Goal: Transaction & Acquisition: Book appointment/travel/reservation

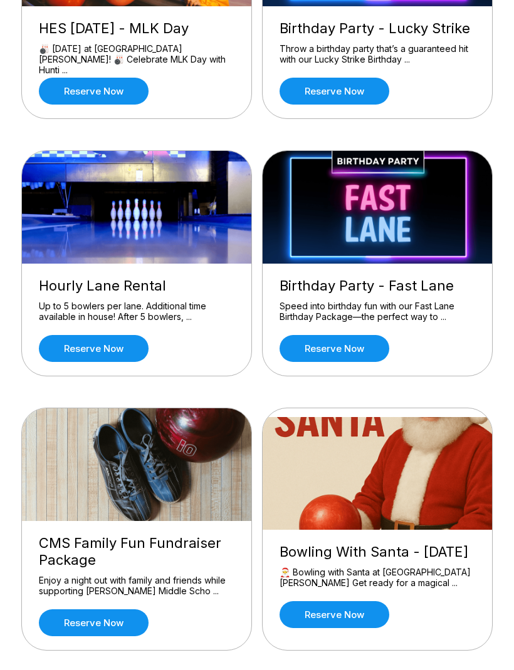
scroll to position [492, 0]
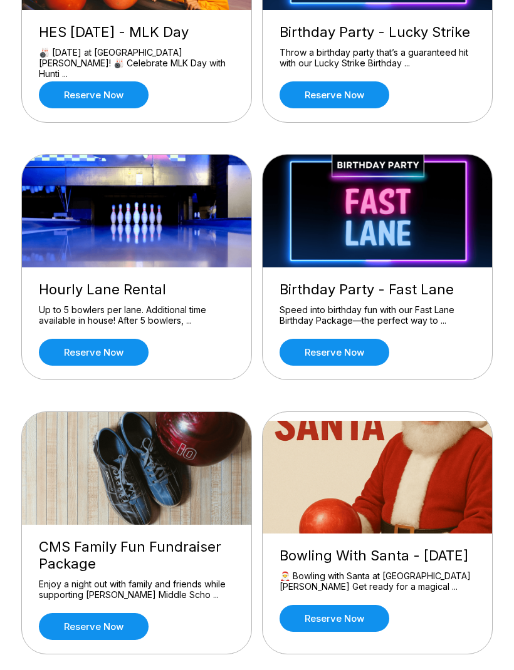
click at [111, 360] on link "Reserve now" at bounding box center [94, 352] width 110 height 27
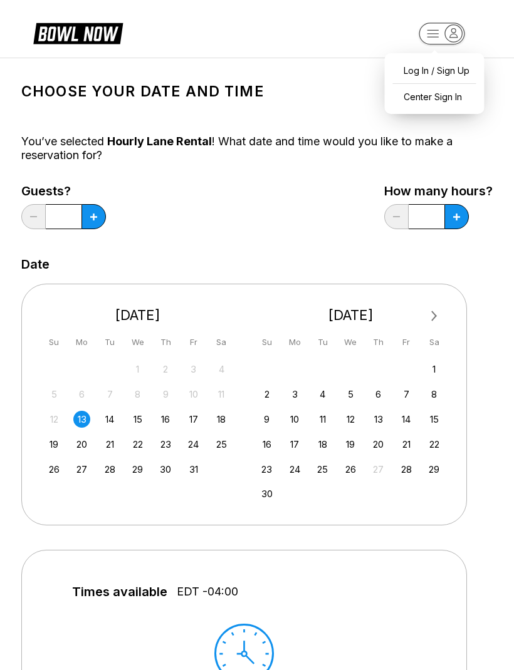
click at [320, 225] on div "Guests? * How many hours? *" at bounding box center [256, 209] width 471 height 51
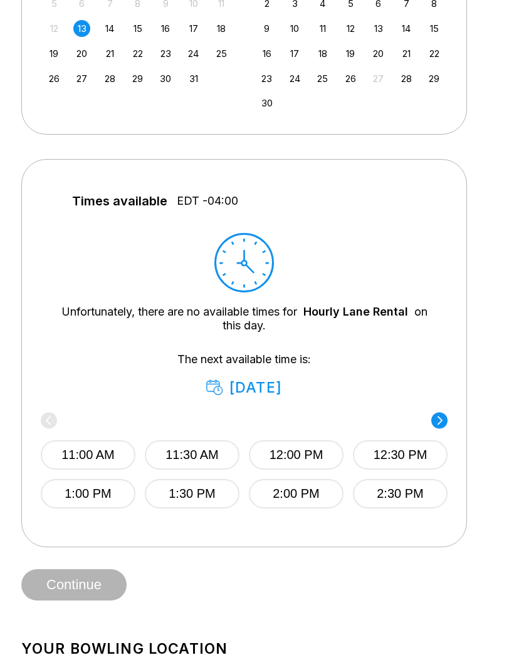
scroll to position [452, 0]
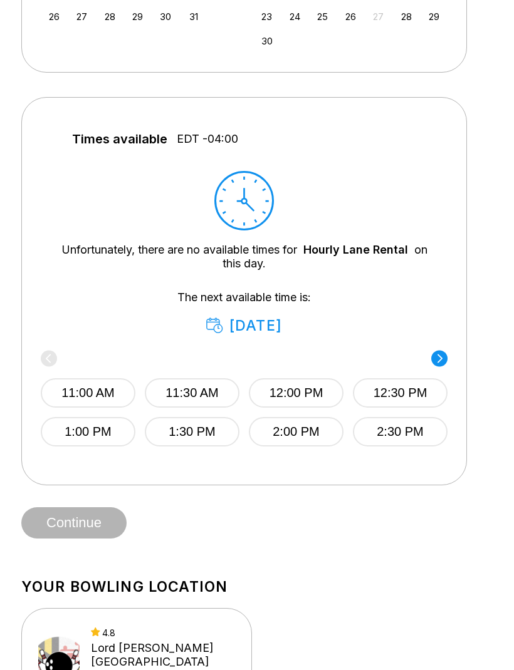
click at [435, 365] on icon at bounding box center [439, 359] width 16 height 17
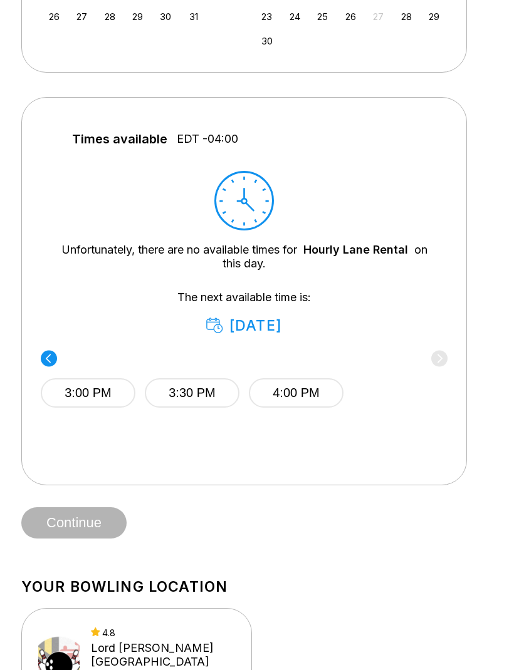
click at [440, 361] on div "3:00 PM 3:30 PM 4:00 PM" at bounding box center [244, 391] width 406 height 75
click at [93, 527] on span "Continue" at bounding box center [73, 524] width 105 height 13
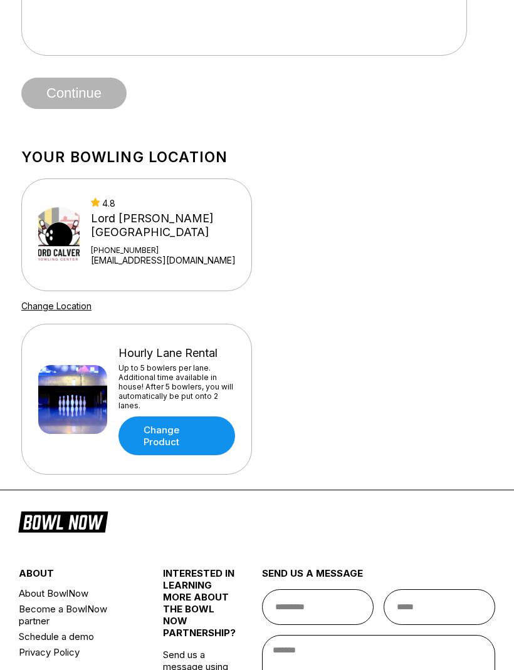
scroll to position [890, 0]
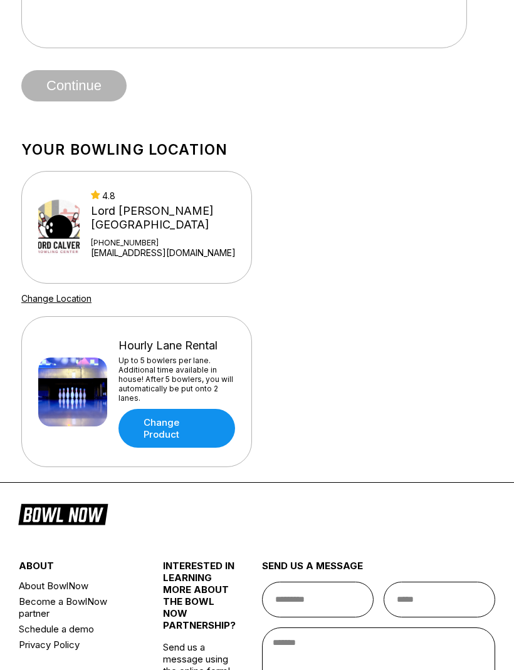
click at [169, 434] on link "Change Product" at bounding box center [176, 428] width 116 height 39
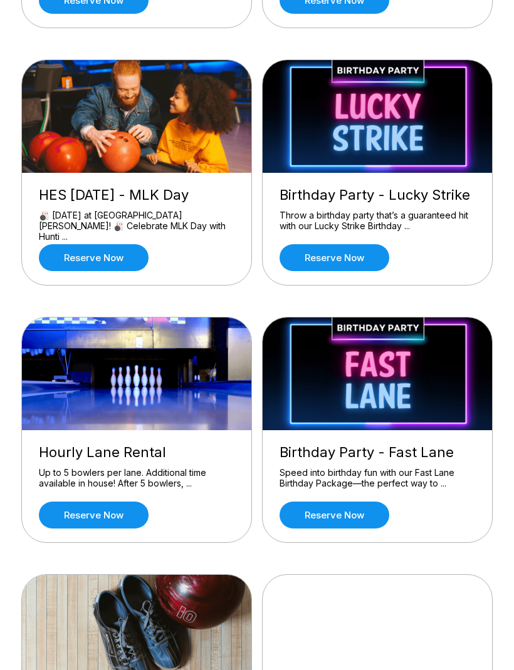
scroll to position [361, 0]
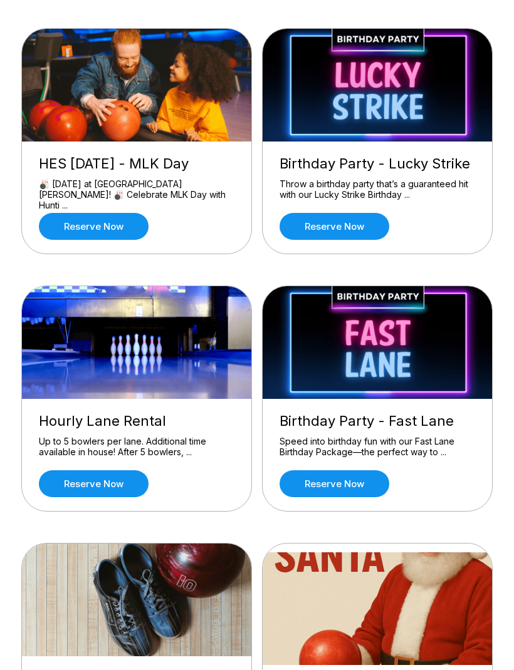
click at [116, 485] on link "Reserve now" at bounding box center [94, 483] width 110 height 27
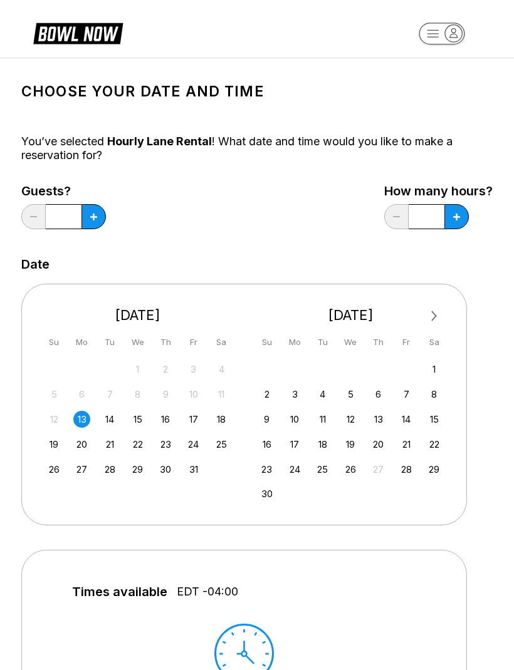
click at [171, 419] on div "16" at bounding box center [165, 419] width 17 height 17
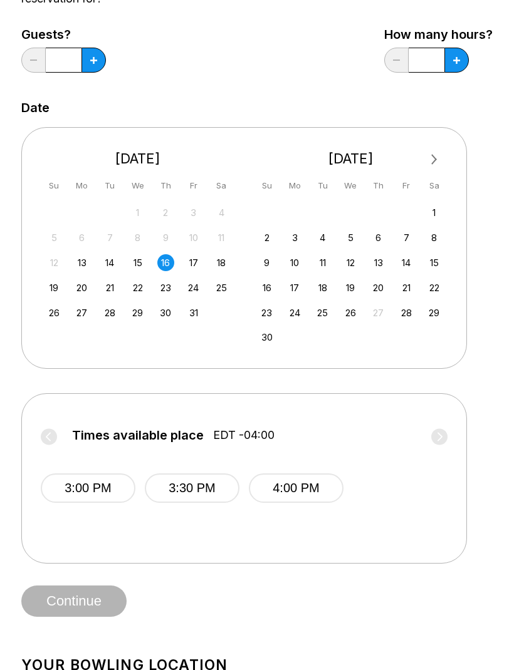
scroll to position [162, 0]
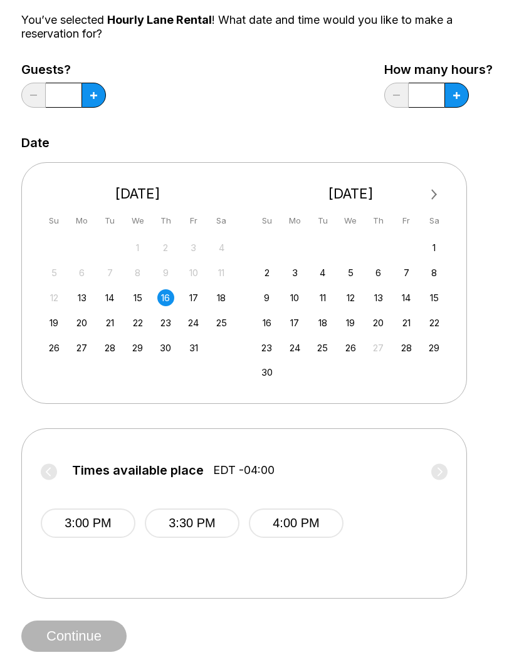
click at [194, 304] on div "17" at bounding box center [193, 298] width 17 height 17
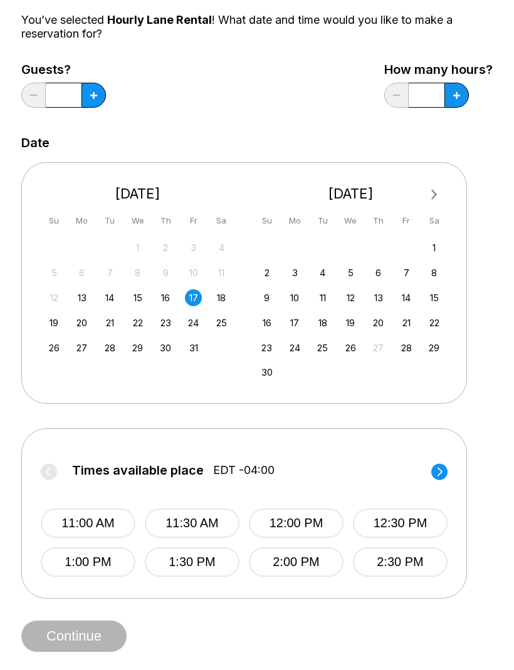
click at [90, 524] on button "11:00 AM" at bounding box center [88, 523] width 95 height 29
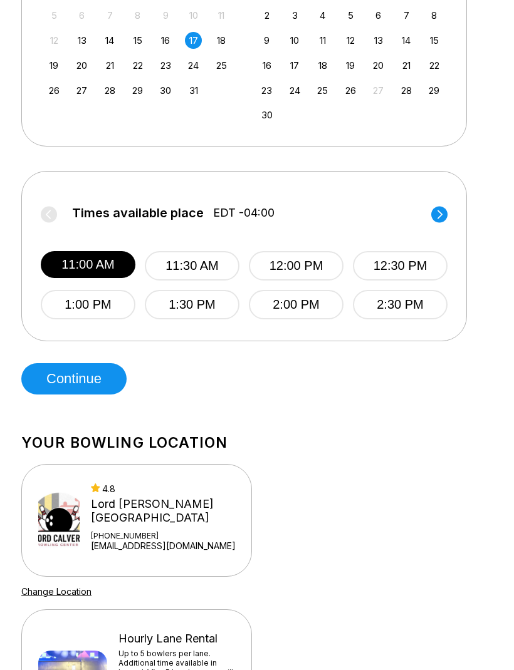
scroll to position [378, 0]
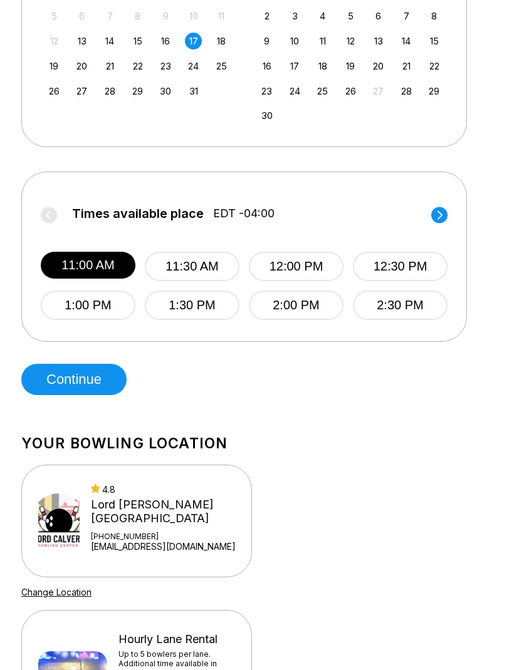
click at [83, 380] on button "Continue" at bounding box center [73, 379] width 105 height 31
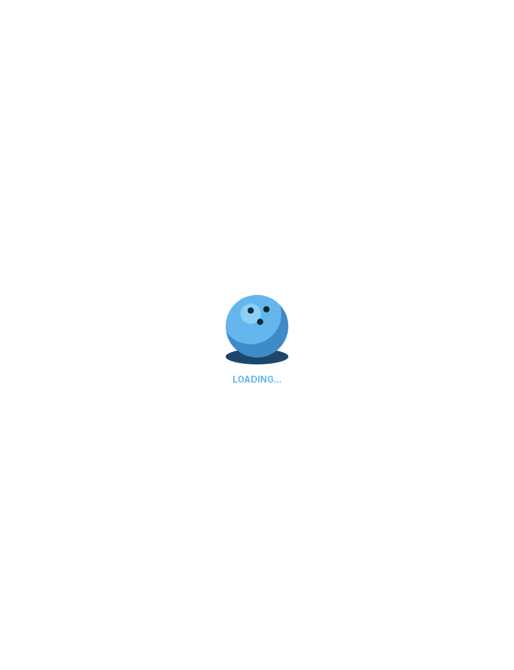
select select "**"
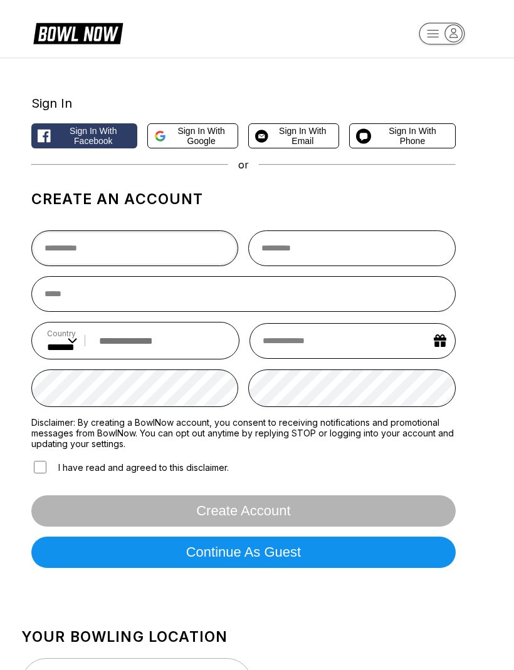
click at [87, 256] on input "text" at bounding box center [134, 248] width 207 height 36
type input "*****"
type input "******"
type input "**********"
click at [178, 351] on input "tel" at bounding box center [158, 340] width 131 height 23
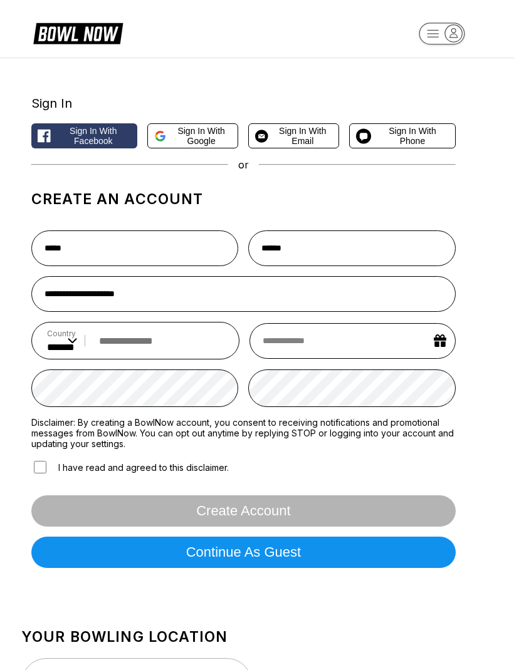
type input "**********"
select select "*"
select select "****"
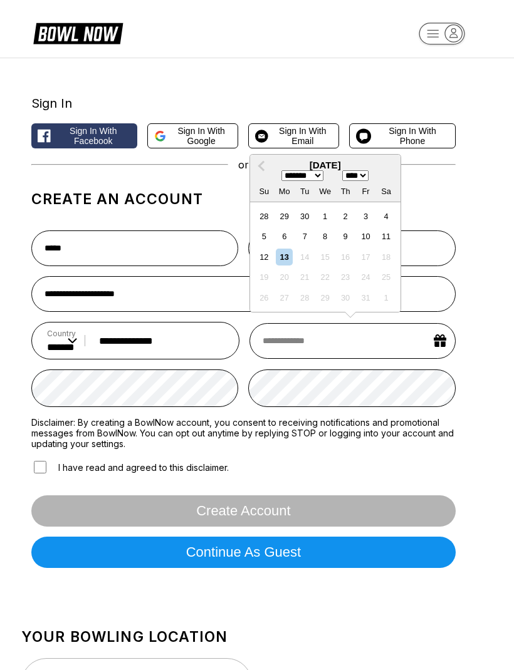
click at [319, 181] on select "******* ******** ***** ***** *** **** **** ****** ********* ******* ******** **…" at bounding box center [302, 175] width 42 height 11
select select "*"
click at [267, 284] on div "18" at bounding box center [264, 277] width 17 height 17
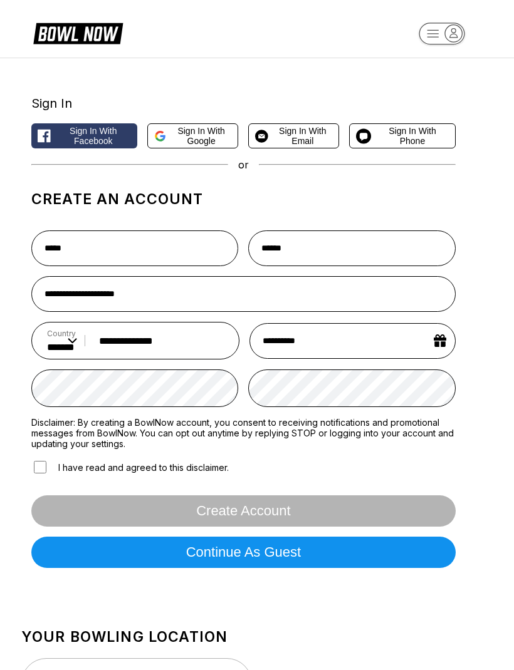
type input "**********"
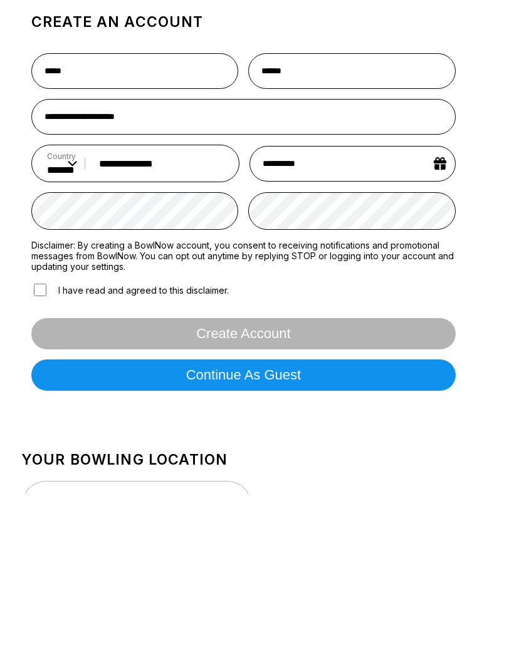
scroll to position [177, 0]
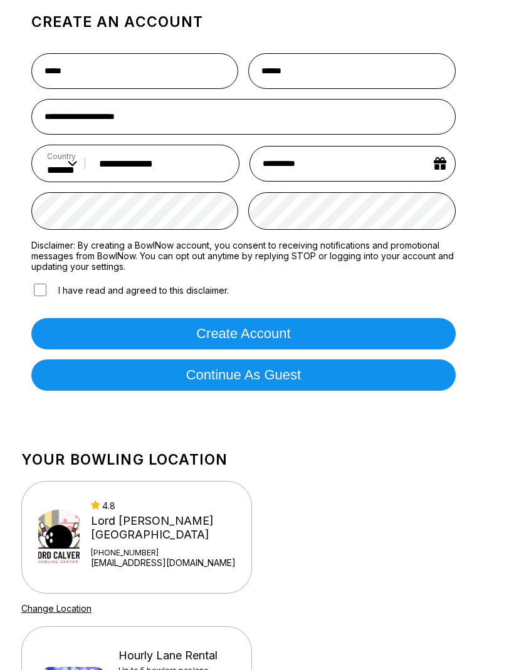
click at [281, 338] on button "Create account" at bounding box center [243, 333] width 424 height 31
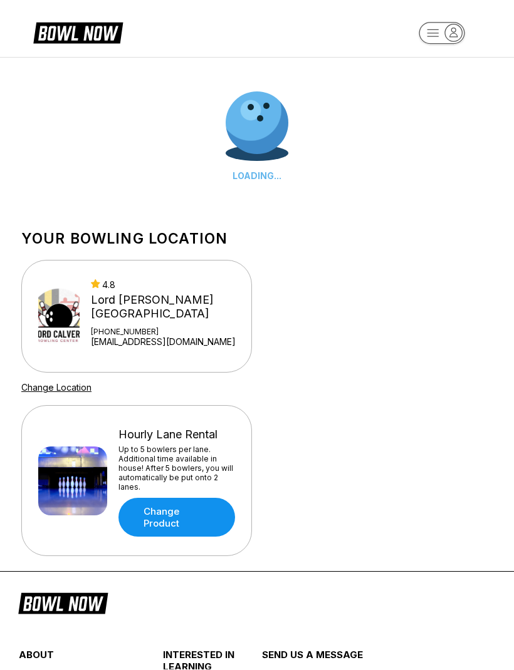
scroll to position [1, 0]
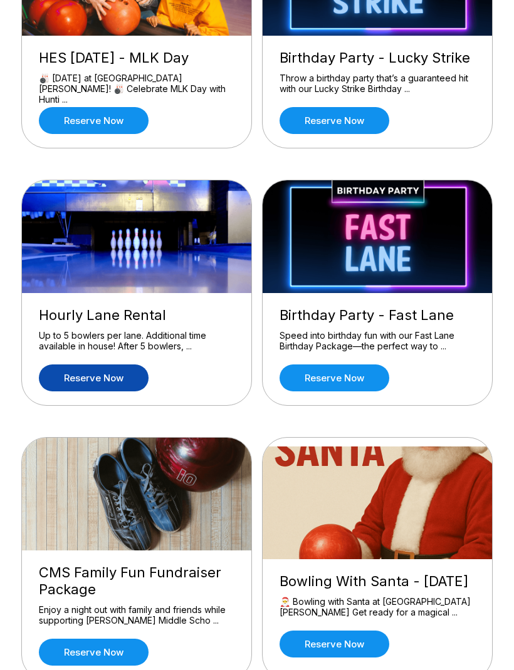
scroll to position [420, 0]
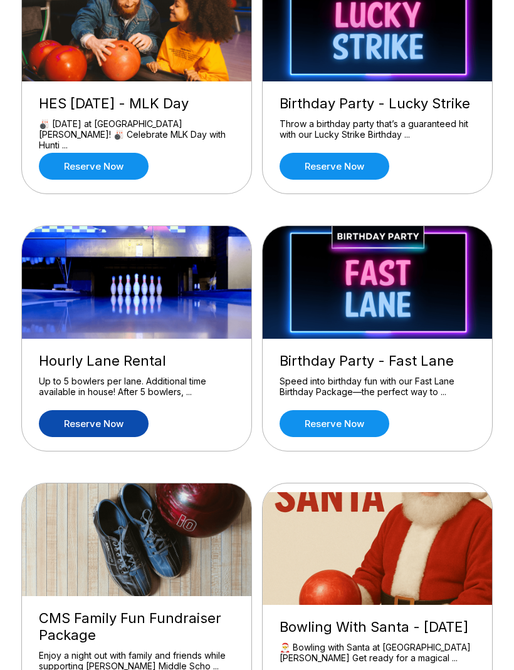
click at [110, 426] on link "Reserve now" at bounding box center [94, 424] width 110 height 27
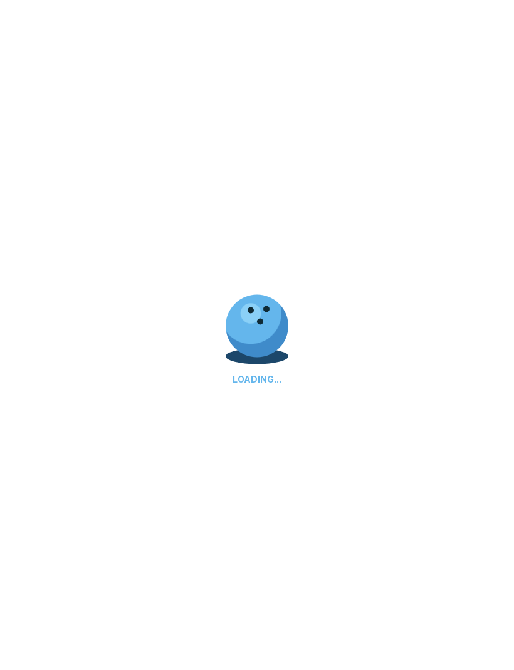
scroll to position [421, 0]
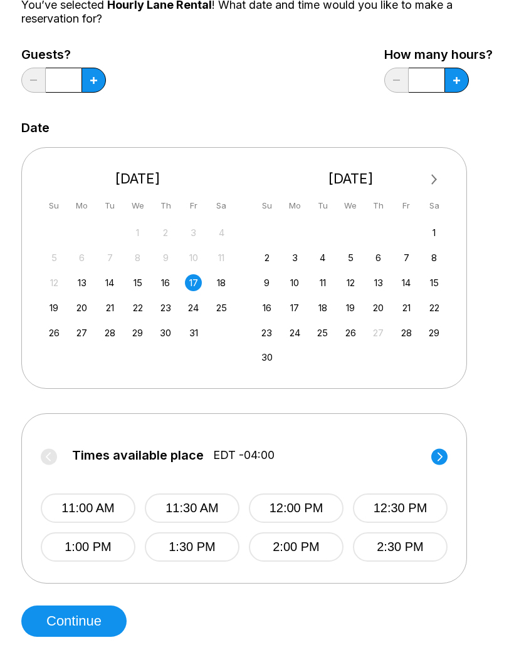
scroll to position [137, 0]
click at [105, 509] on button "11:00 AM" at bounding box center [88, 507] width 95 height 29
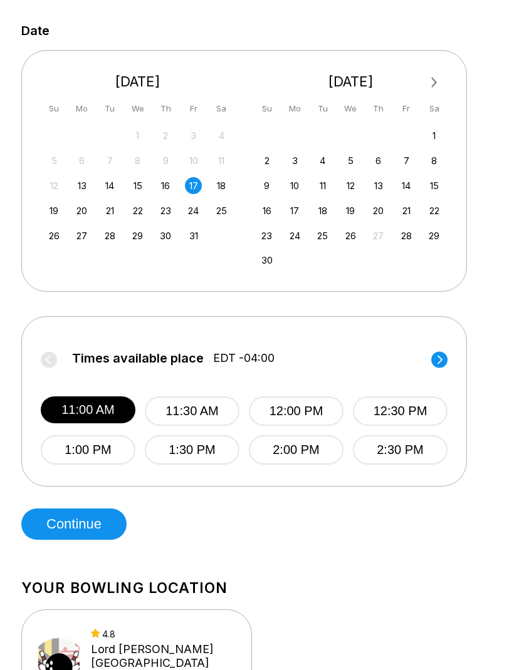
scroll to position [234, 0]
click at [267, 386] on div "11:00 AM 11:30 AM 12:00 PM 12:30 PM 1:00 PM 1:30 PM 2:00 PM 2:30 PM" at bounding box center [244, 417] width 406 height 93
click at [94, 525] on button "Continue" at bounding box center [73, 523] width 105 height 31
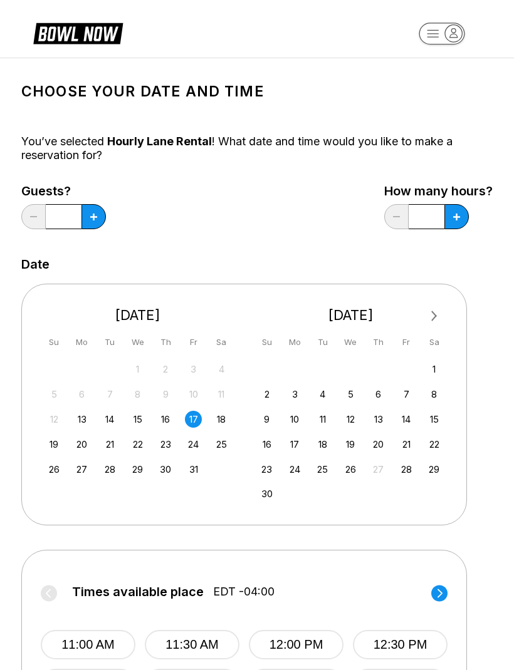
click at [93, 220] on button at bounding box center [93, 216] width 24 height 25
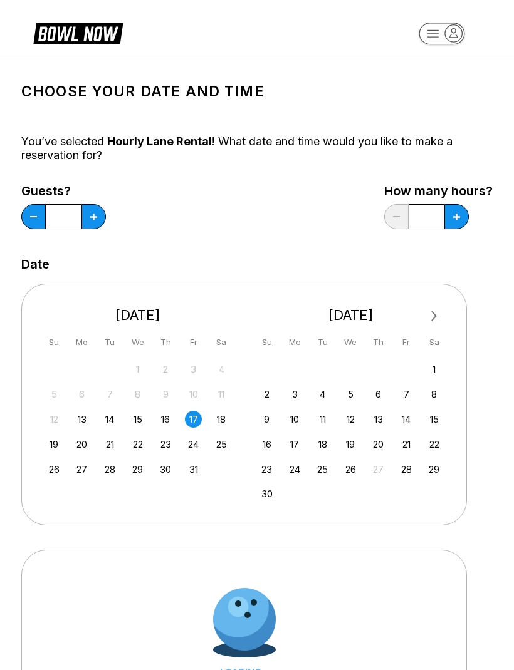
click at [96, 221] on button at bounding box center [93, 216] width 24 height 25
click at [98, 224] on button at bounding box center [93, 216] width 24 height 25
type input "*"
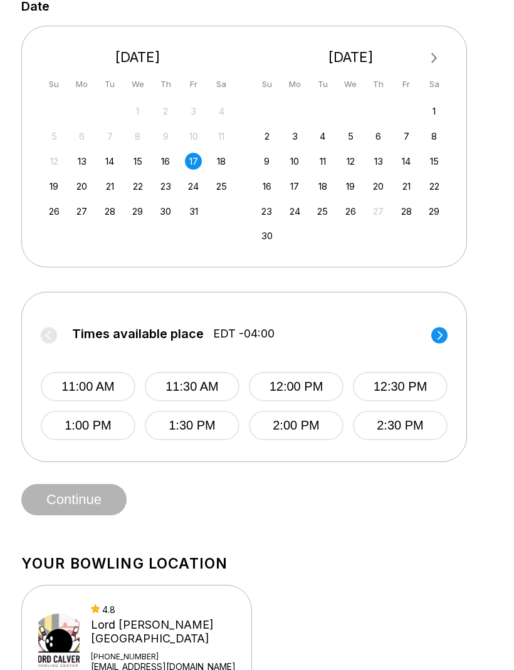
scroll to position [260, 0]
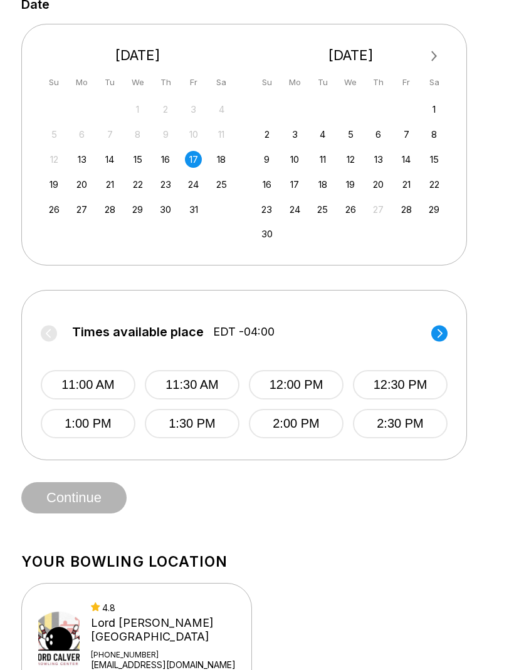
click at [100, 386] on button "11:00 AM" at bounding box center [88, 384] width 95 height 29
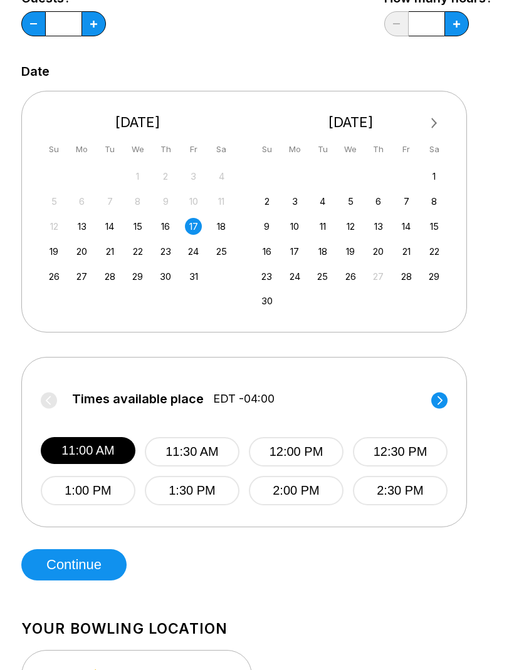
scroll to position [225, 0]
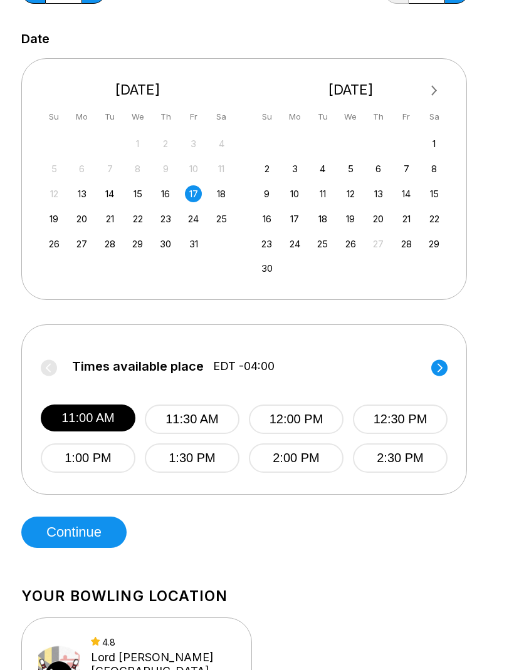
click at [89, 538] on button "Continue" at bounding box center [73, 532] width 105 height 31
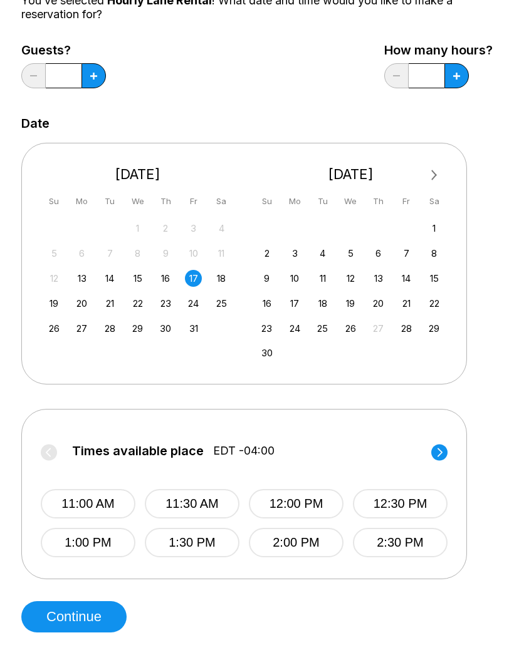
scroll to position [140, 0]
click at [106, 507] on button "11:00 AM" at bounding box center [88, 504] width 95 height 29
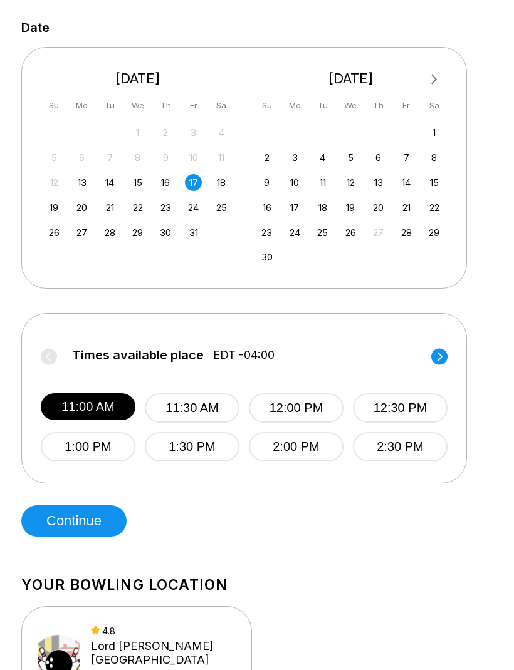
scroll to position [235, 0]
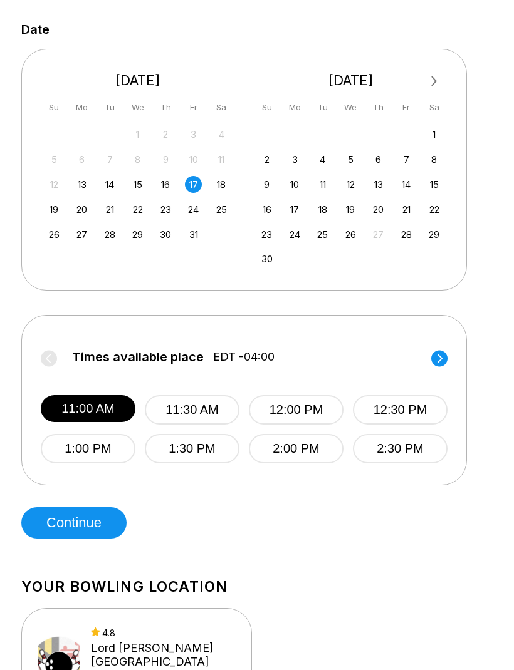
click at [443, 362] on circle at bounding box center [439, 358] width 16 height 16
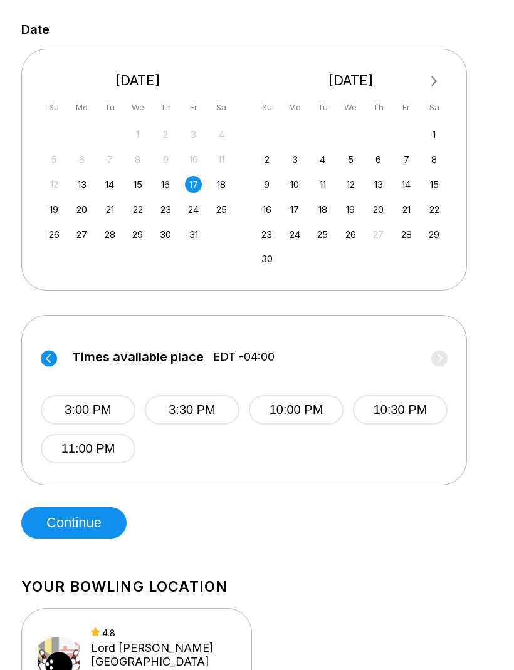
click at [45, 357] on circle at bounding box center [49, 358] width 16 height 16
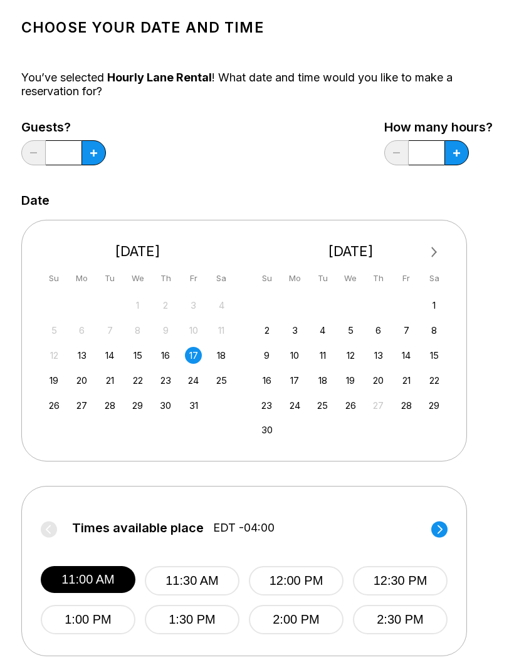
scroll to position [0, 0]
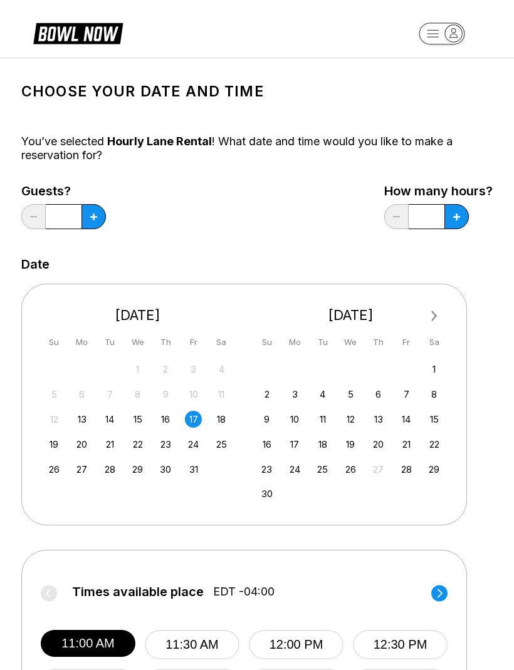
click at [98, 221] on button at bounding box center [93, 216] width 24 height 25
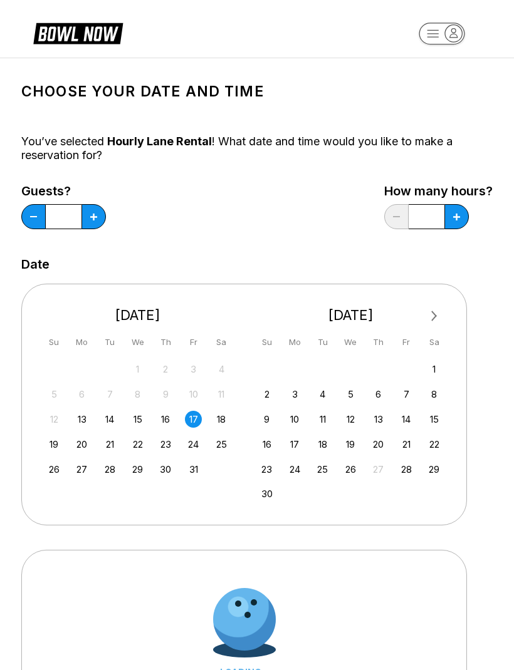
click at [97, 220] on button at bounding box center [93, 216] width 24 height 25
click at [98, 224] on button at bounding box center [93, 216] width 24 height 25
type input "*"
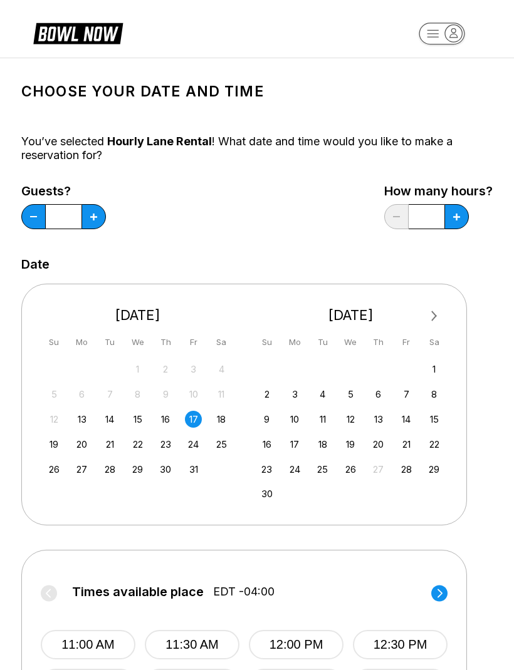
click at [455, 218] on icon at bounding box center [456, 217] width 7 height 7
click at [460, 221] on button at bounding box center [456, 216] width 24 height 25
type input "*"
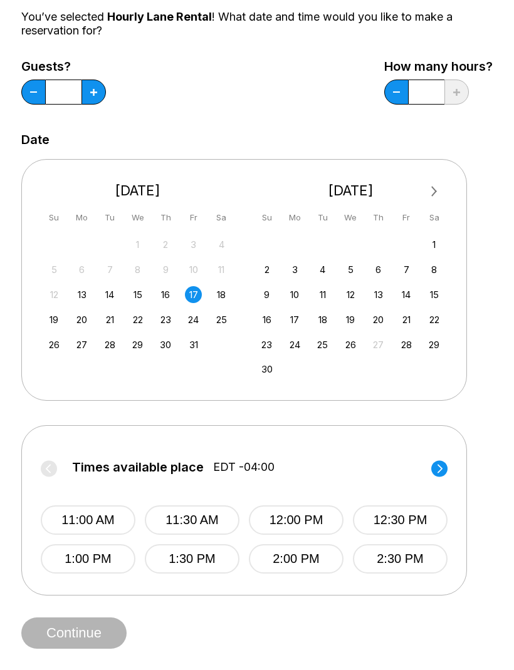
scroll to position [124, 0]
click at [108, 521] on button "11:00 AM" at bounding box center [88, 520] width 95 height 29
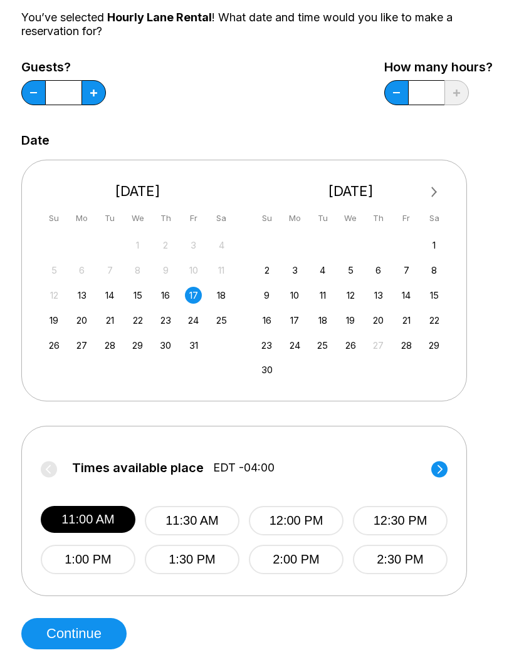
click at [105, 629] on button "Continue" at bounding box center [73, 633] width 105 height 31
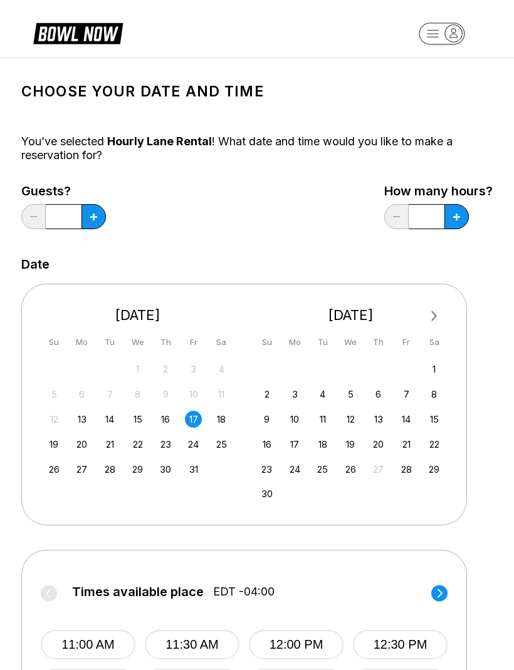
click at [96, 221] on button at bounding box center [93, 216] width 24 height 25
click at [100, 220] on button at bounding box center [93, 216] width 24 height 25
click at [95, 219] on icon at bounding box center [93, 217] width 7 height 7
type input "*"
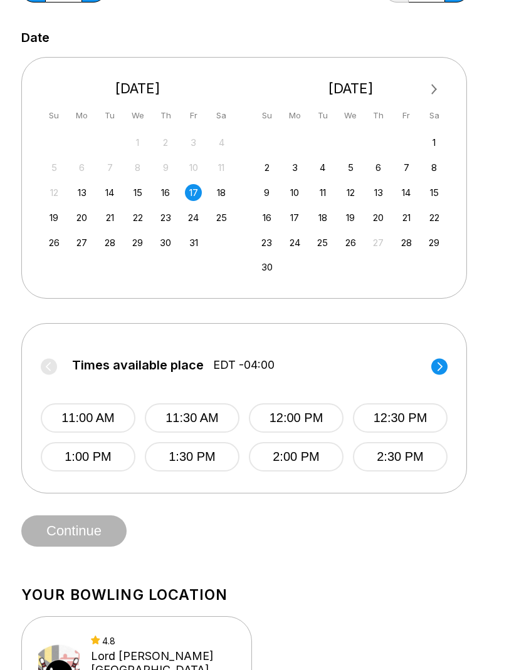
click at [103, 421] on button "11:00 AM" at bounding box center [88, 418] width 95 height 29
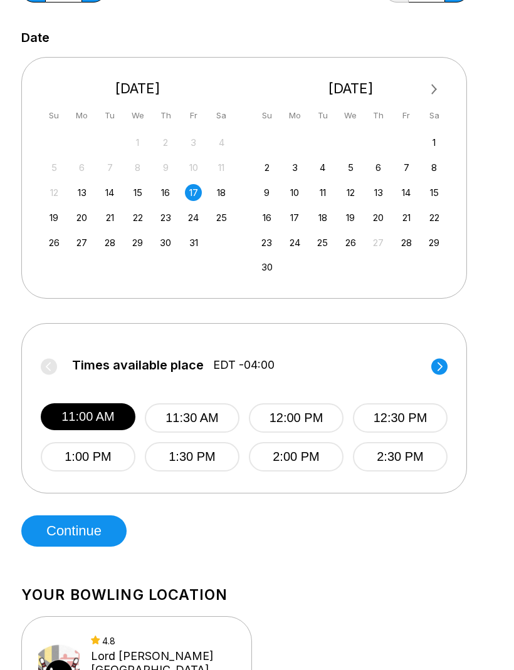
scroll to position [227, 0]
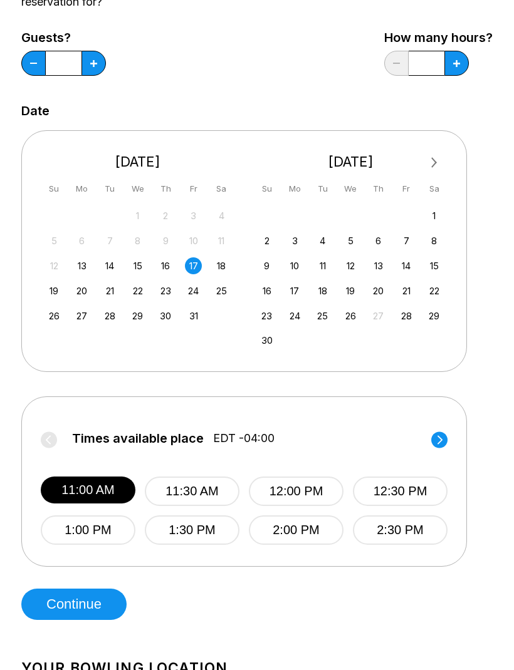
click at [91, 605] on button "Continue" at bounding box center [73, 604] width 105 height 31
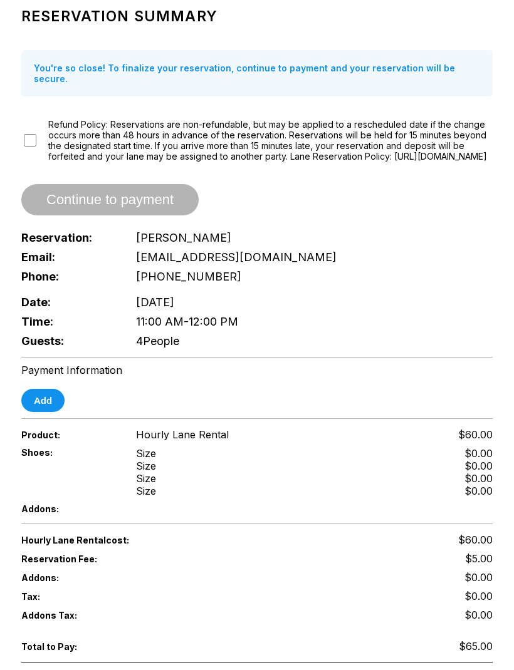
scroll to position [124, 0]
click at [49, 412] on button "Add" at bounding box center [42, 400] width 43 height 23
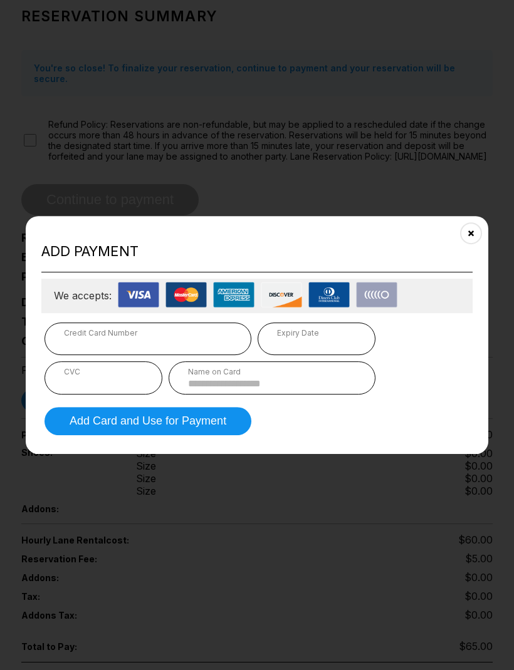
click at [113, 338] on div "Credit Card Number" at bounding box center [148, 332] width 168 height 9
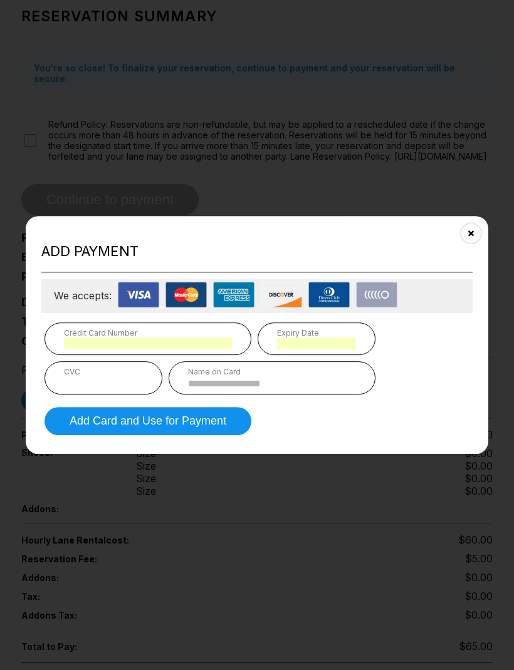
scroll to position [123, 0]
click at [269, 389] on input at bounding box center [272, 383] width 168 height 11
type input "**********"
click at [202, 435] on button "Add Card and Use for Payment" at bounding box center [147, 421] width 207 height 28
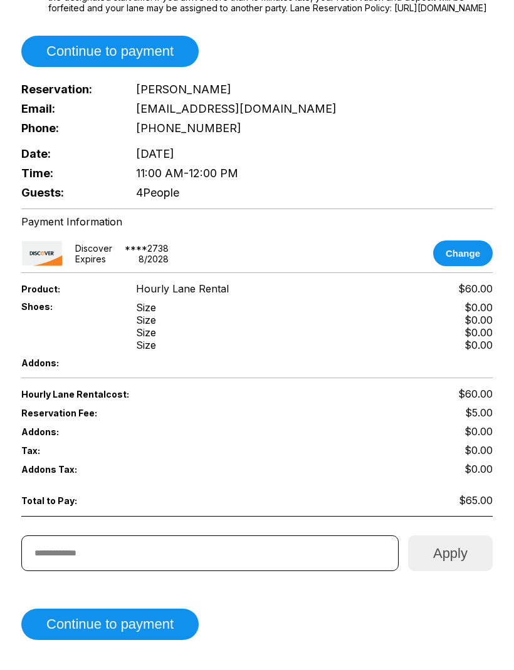
scroll to position [399, 0]
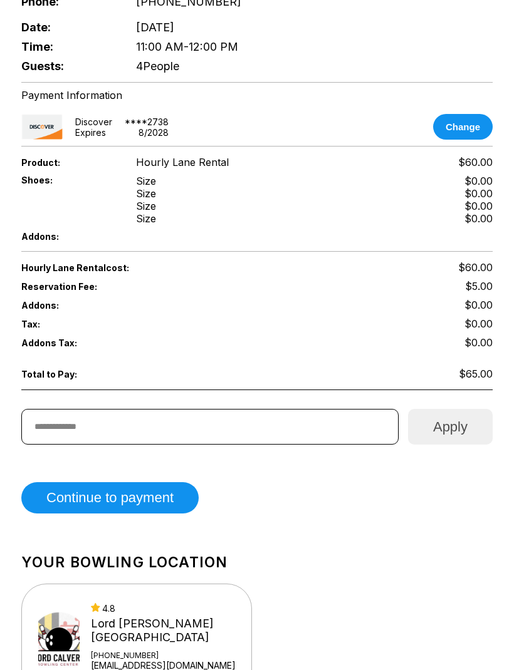
click at [154, 514] on button "Continue to payment" at bounding box center [109, 497] width 177 height 31
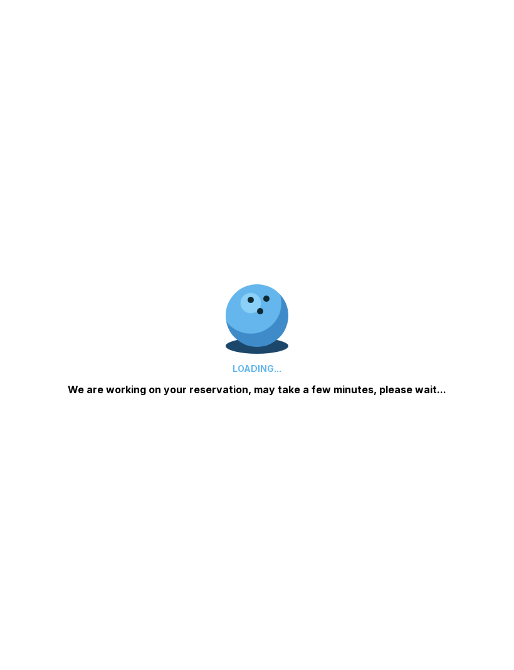
scroll to position [102, 0]
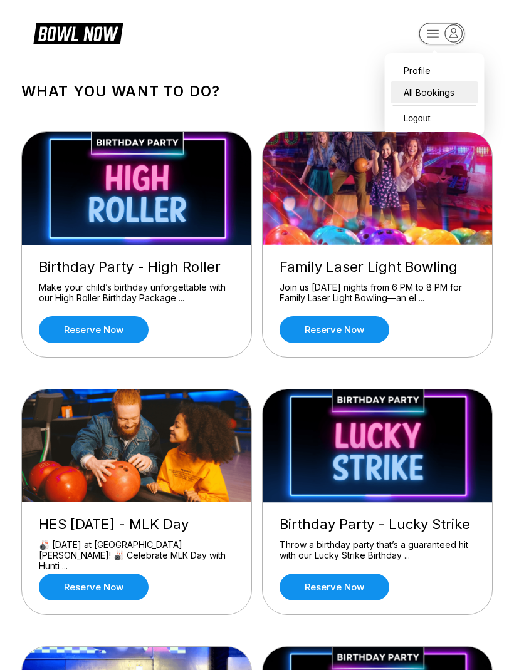
click at [444, 95] on div "All Bookings" at bounding box center [434, 92] width 87 height 22
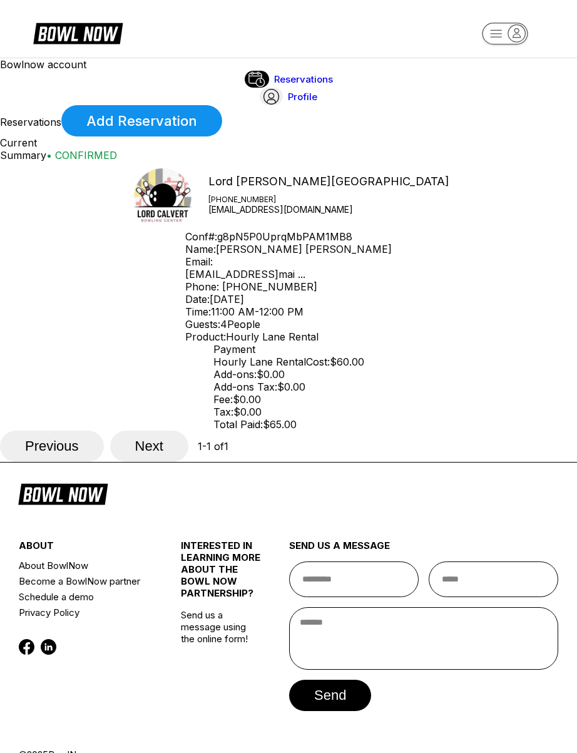
click at [513, 462] on div "Reservations Add Reservation Current Summary • [GEOGRAPHIC_DATA][PERSON_NAME] […" at bounding box center [288, 283] width 577 height 357
